Goal: Task Accomplishment & Management: Manage account settings

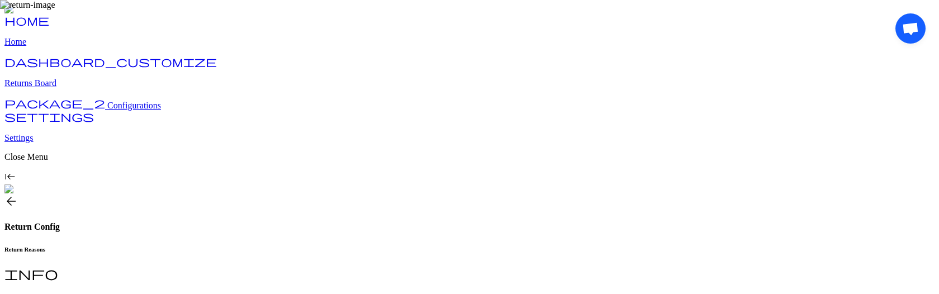
scroll to position [306, 0]
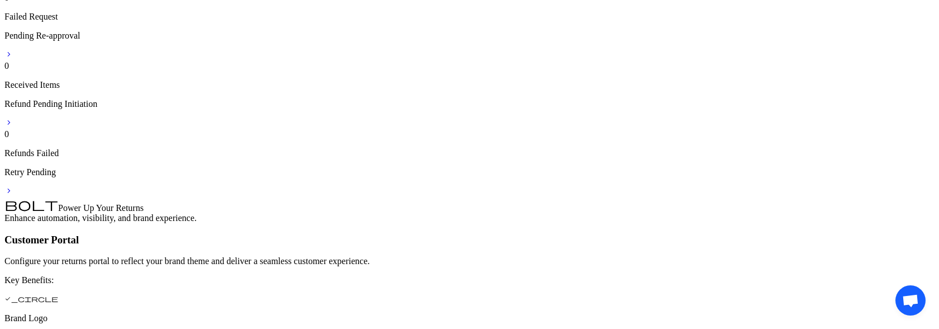
scroll to position [448, 0]
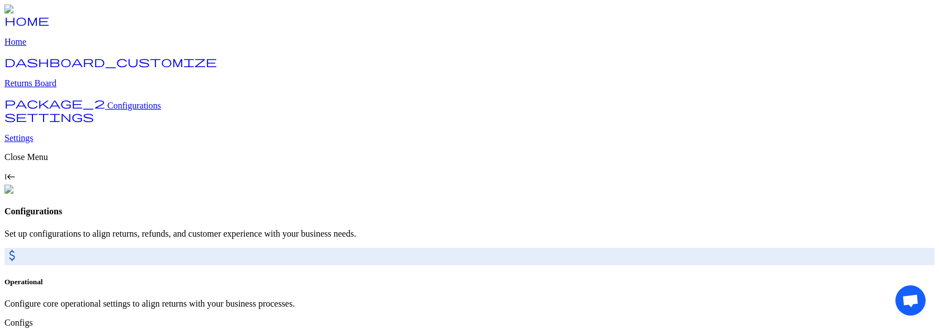
scroll to position [70, 0]
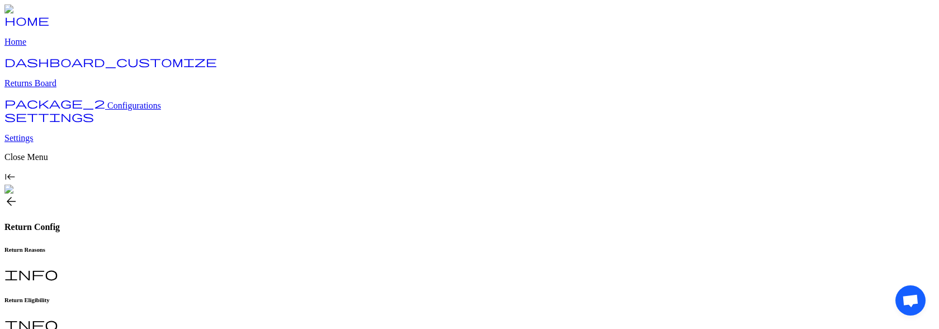
click at [196, 246] on h6 "Return Reasons" at bounding box center [469, 249] width 930 height 7
click at [258, 296] on div "Return Eligibility info" at bounding box center [469, 314] width 930 height 36
click at [183, 246] on div "Return Reasons info" at bounding box center [469, 264] width 930 height 36
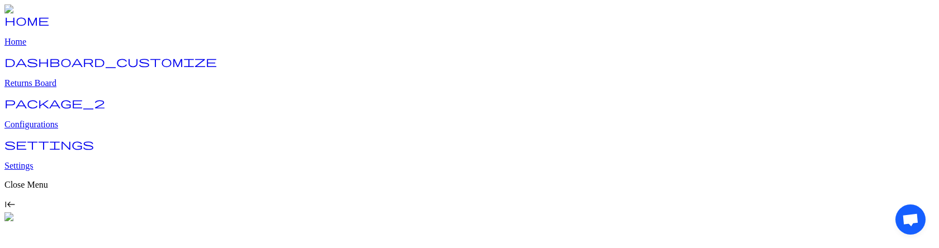
click at [56, 171] on p "Settings" at bounding box center [469, 166] width 930 height 10
click at [53, 171] on link "settings Settings" at bounding box center [469, 156] width 930 height 29
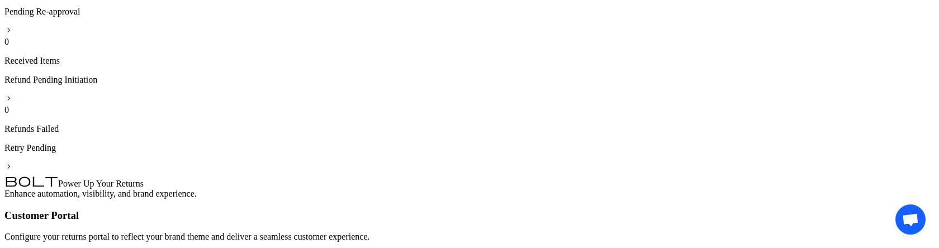
scroll to position [151, 0]
